Goal: Manage account settings

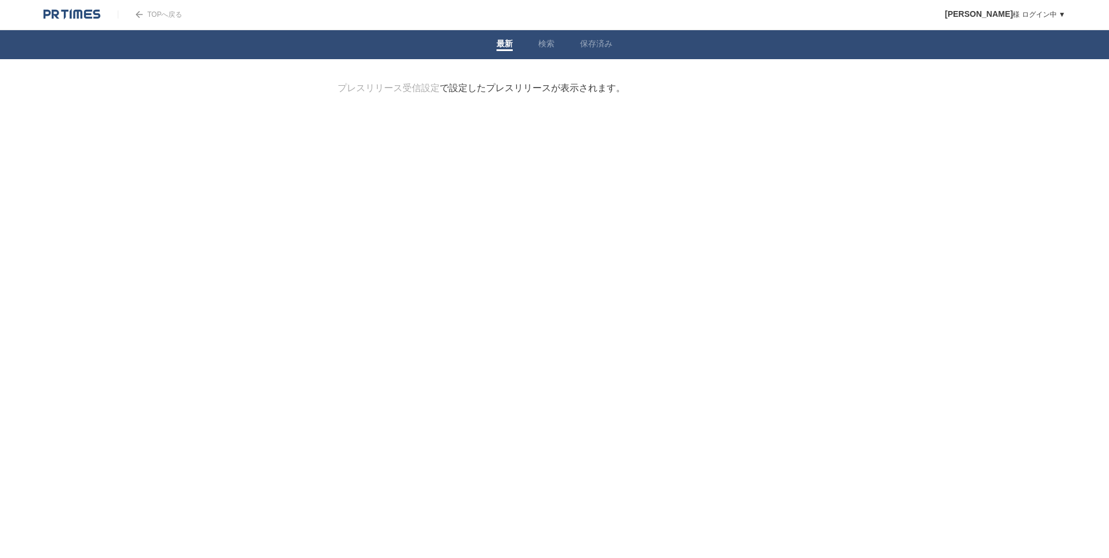
click at [162, 13] on link "TOPへ戻る" at bounding box center [150, 14] width 64 height 8
click at [546, 44] on link "検索" at bounding box center [546, 45] width 16 height 12
click at [603, 42] on link "保存済み" at bounding box center [596, 45] width 32 height 12
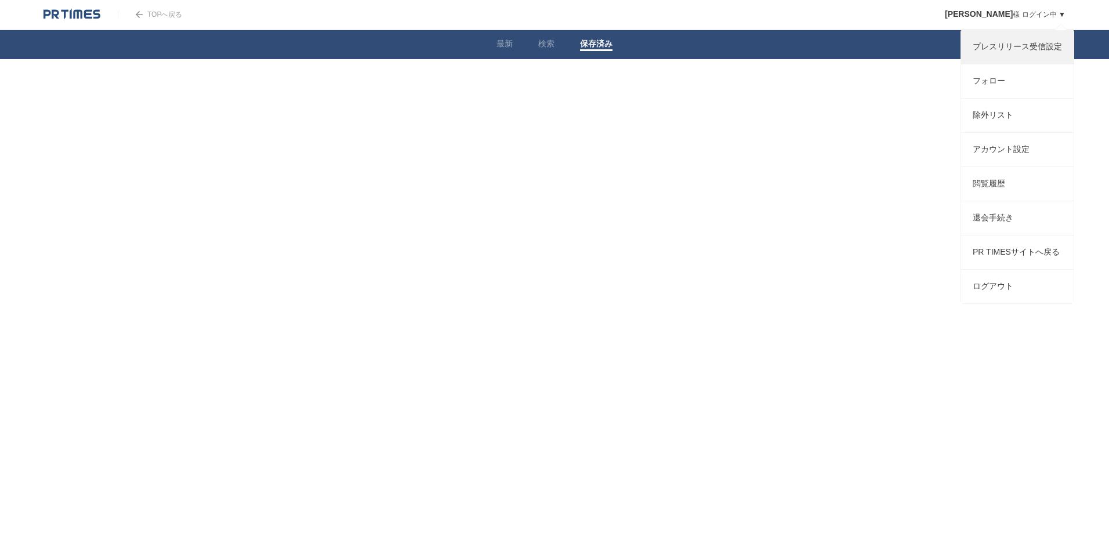
click at [1021, 48] on link "プレスリリース受信設定" at bounding box center [1017, 47] width 113 height 34
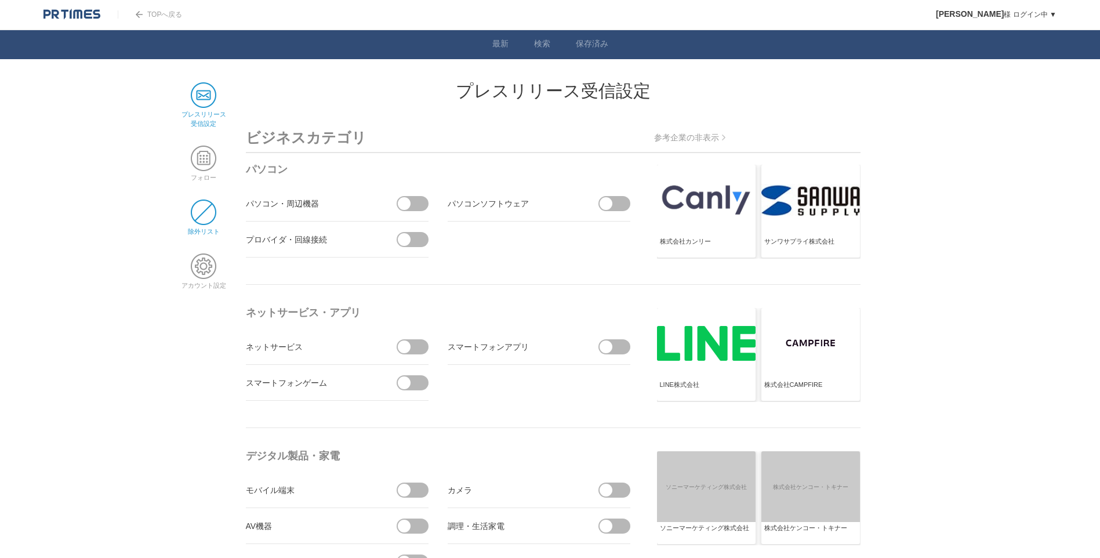
click at [211, 216] on span at bounding box center [204, 213] width 26 height 26
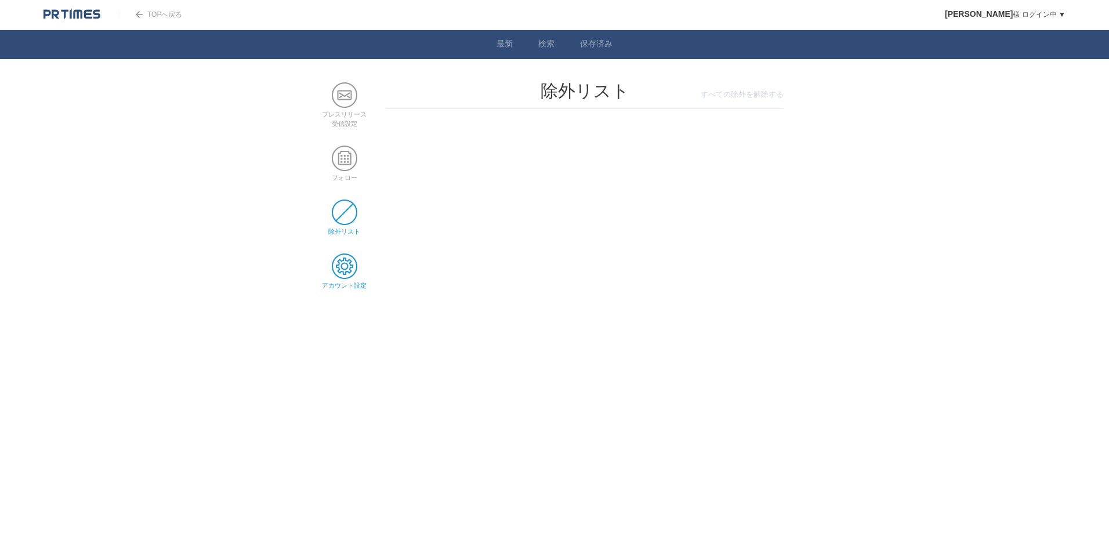
click at [351, 261] on span at bounding box center [345, 266] width 26 height 26
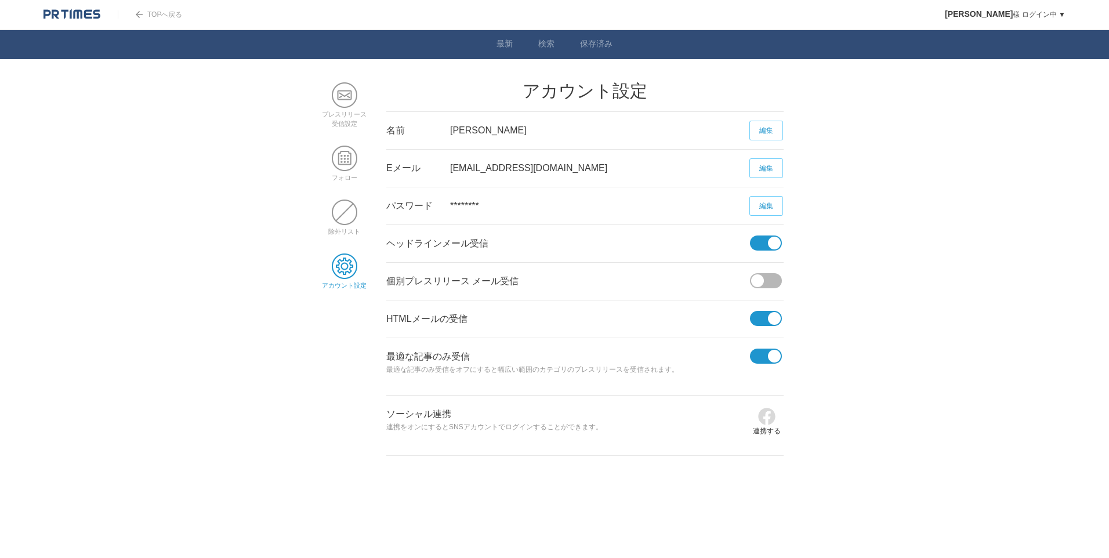
click at [773, 245] on span at bounding box center [774, 243] width 13 height 13
click at [0, 0] on input "checkbox" at bounding box center [0, 0] width 0 height 0
click at [766, 320] on span at bounding box center [762, 318] width 24 height 15
click at [0, 0] on input "checkbox" at bounding box center [0, 0] width 0 height 0
click at [762, 358] on span at bounding box center [762, 356] width 24 height 15
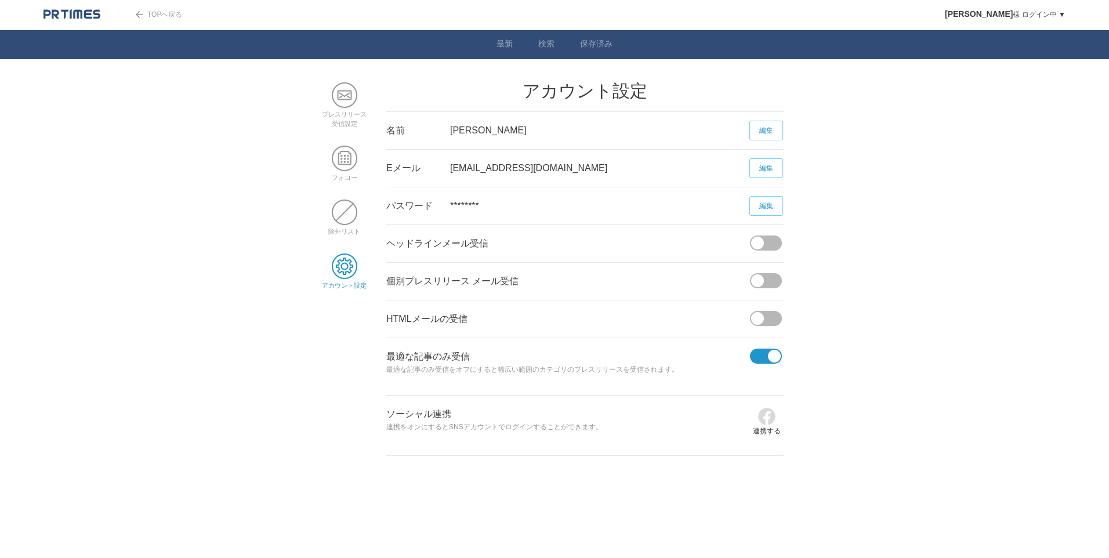
click at [0, 0] on input "checkbox" at bounding box center [0, 0] width 0 height 0
click at [347, 98] on span at bounding box center [345, 95] width 26 height 26
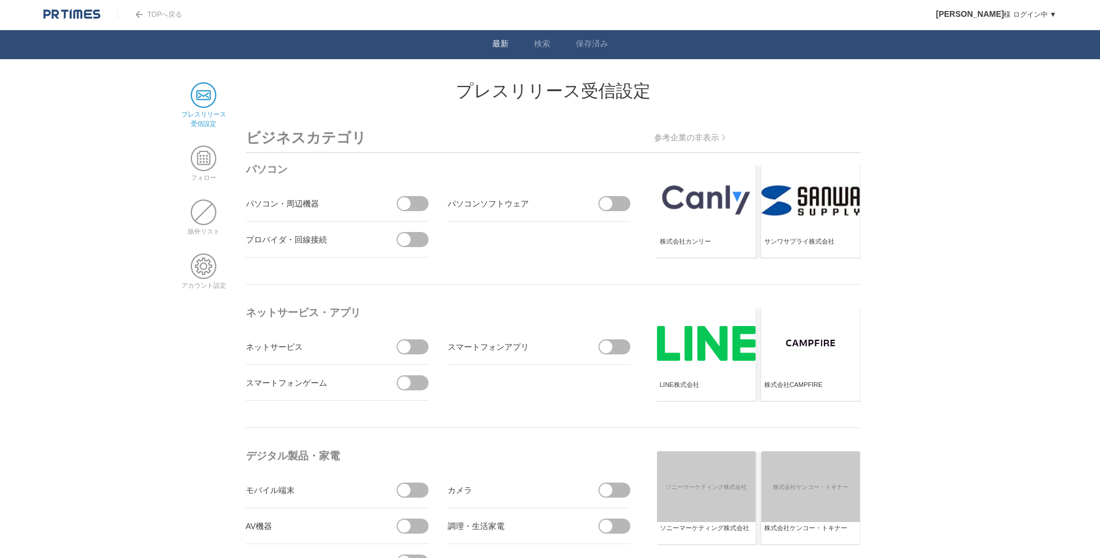
click at [501, 41] on link "最新" at bounding box center [500, 45] width 16 height 12
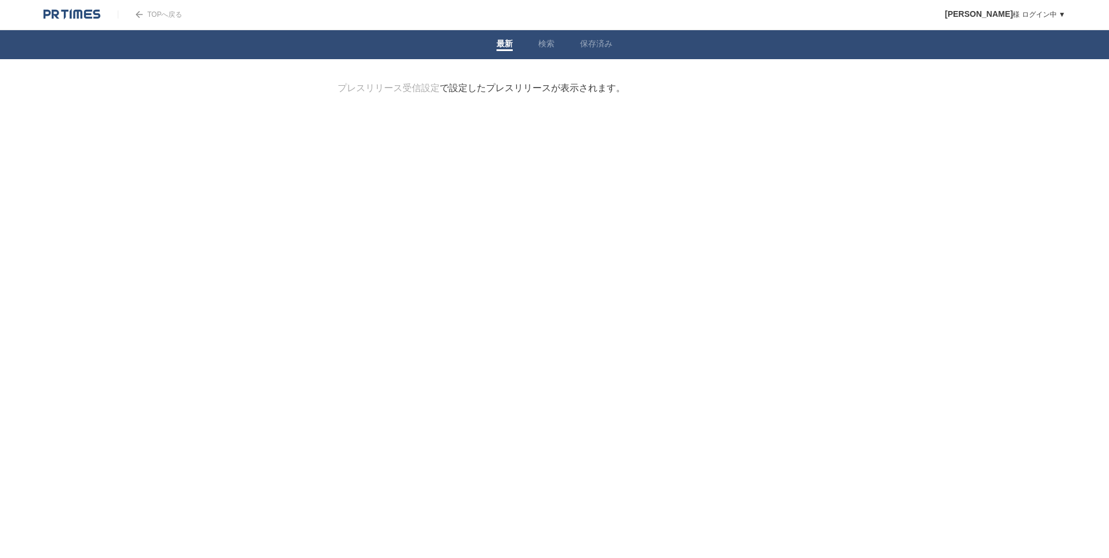
click at [73, 19] on img at bounding box center [72, 15] width 57 height 12
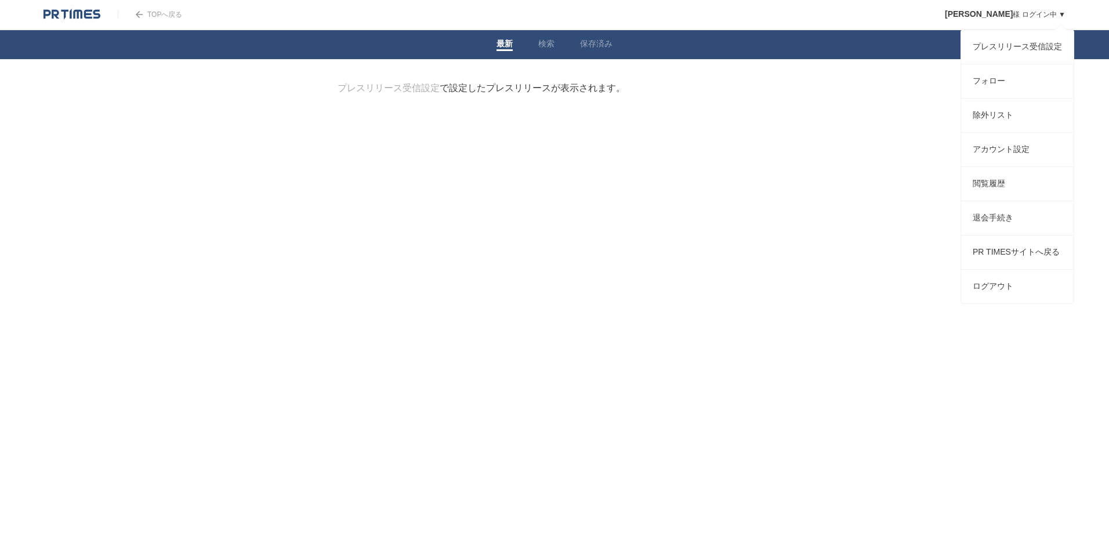
click at [1058, 16] on link "[PERSON_NAME] ログイン中 ▼" at bounding box center [1005, 14] width 121 height 8
click at [1002, 300] on link "ログアウト" at bounding box center [1017, 287] width 113 height 34
